Goal: Check status

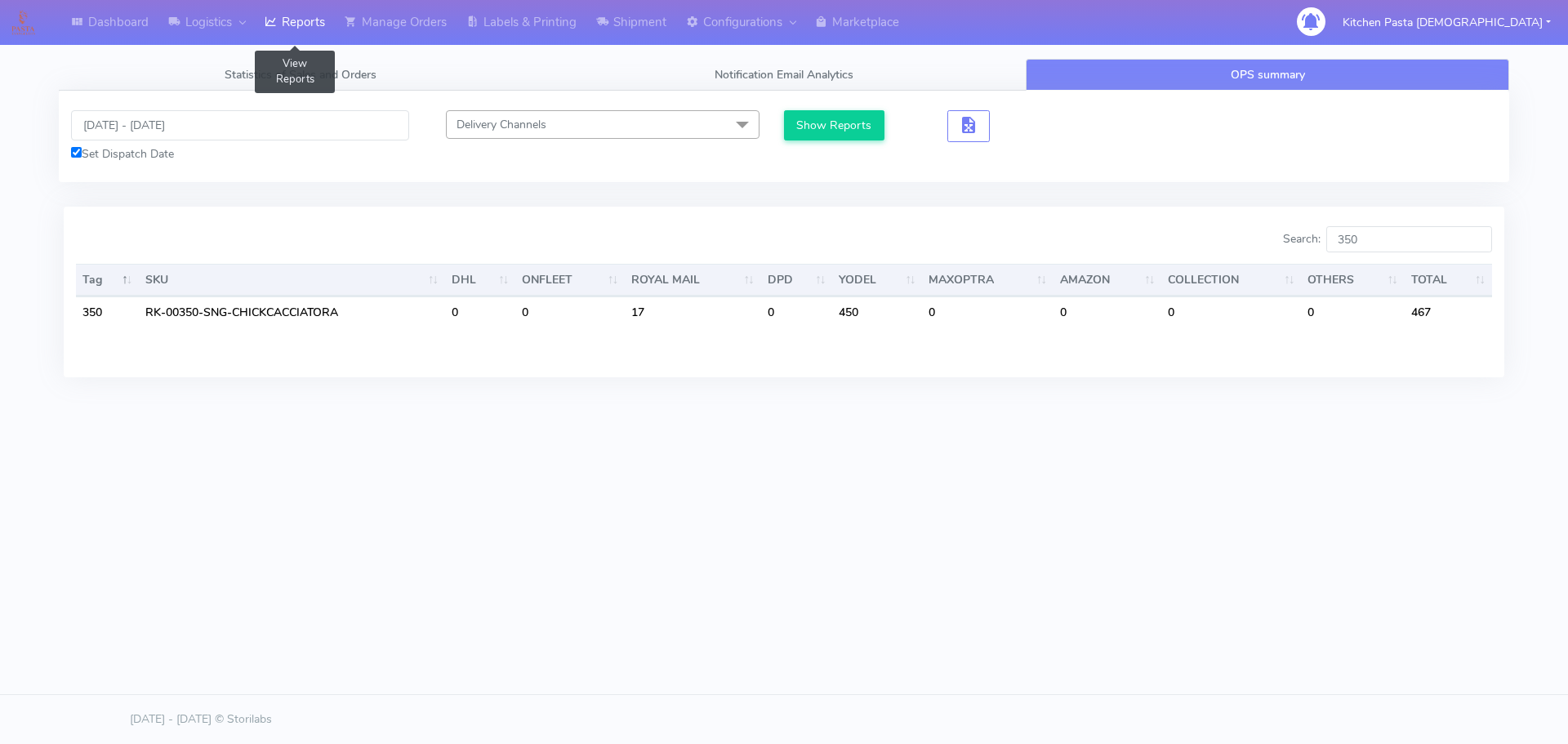
click at [324, 7] on link "Reports" at bounding box center [295, 23] width 80 height 45
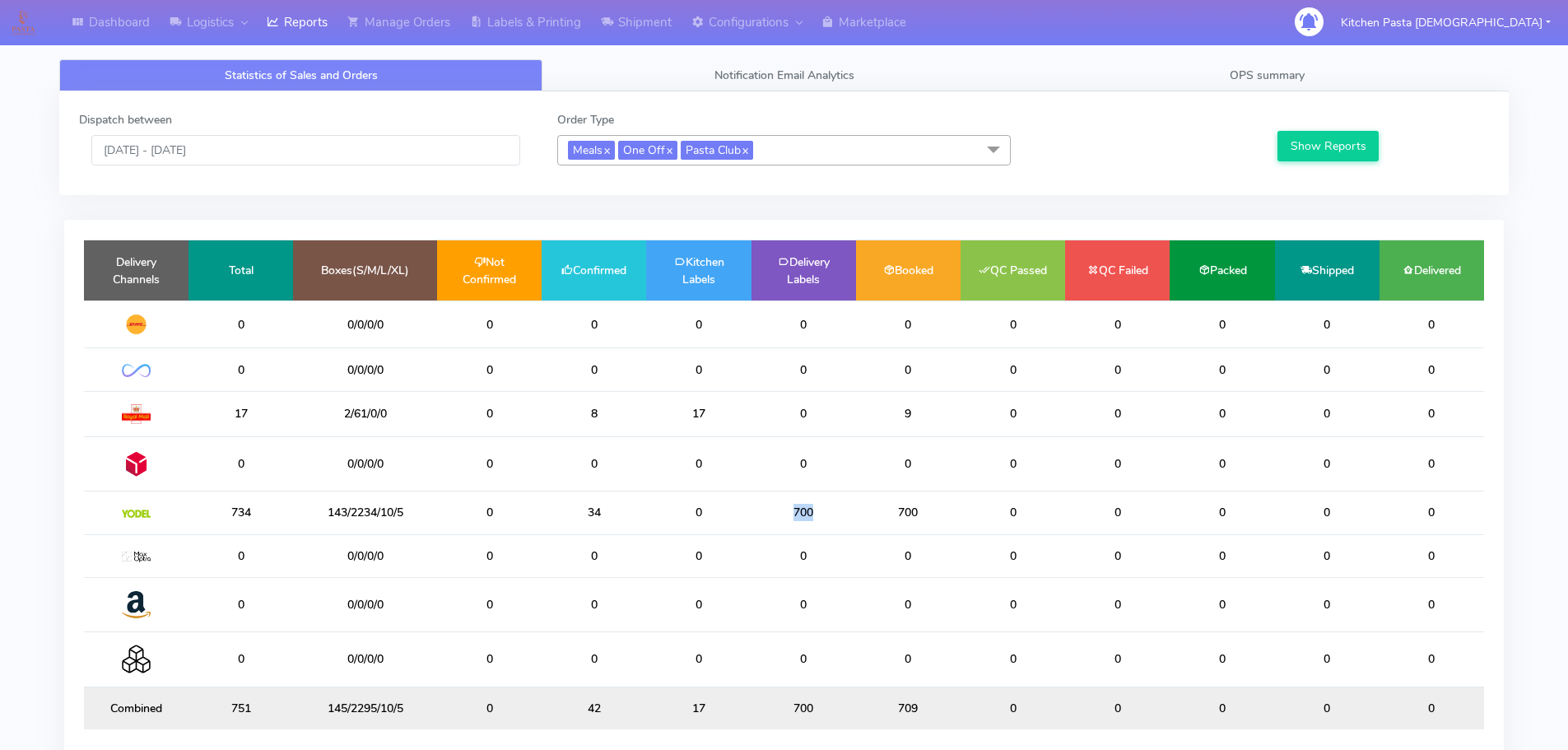
drag, startPoint x: 841, startPoint y: 510, endPoint x: 729, endPoint y: 510, distance: 112.0
click at [729, 510] on tr "734 143/2234/10/5 0 34 0 700 700 0 0 0 0 0" at bounding box center [784, 512] width 1400 height 43
